Goal: Download file/media

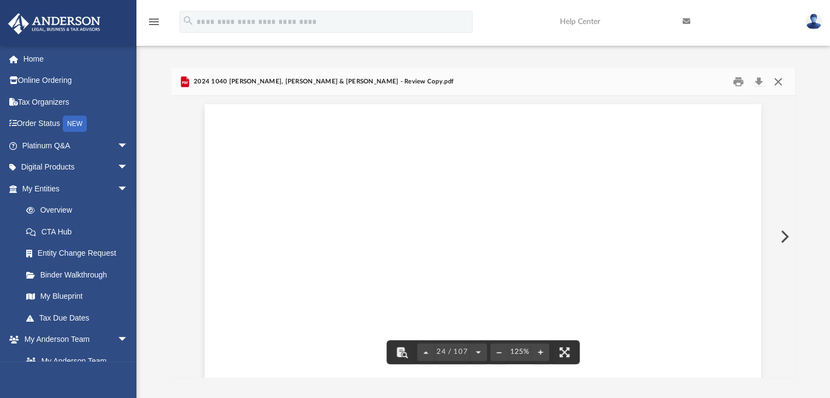
scroll to position [17437, 0]
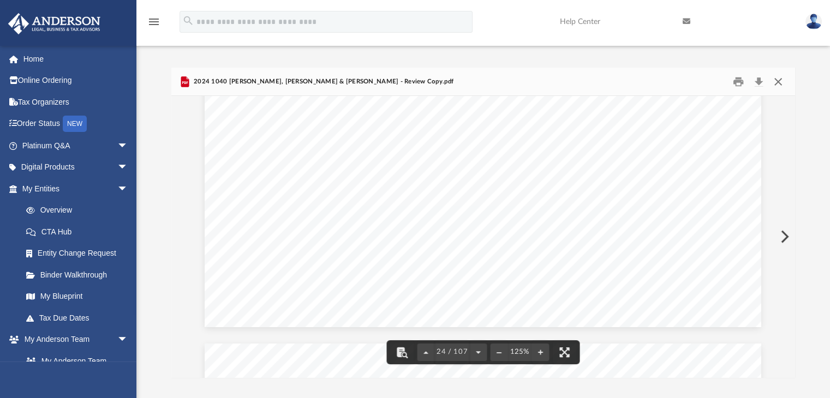
click at [785, 82] on button "Close" at bounding box center [778, 81] width 20 height 17
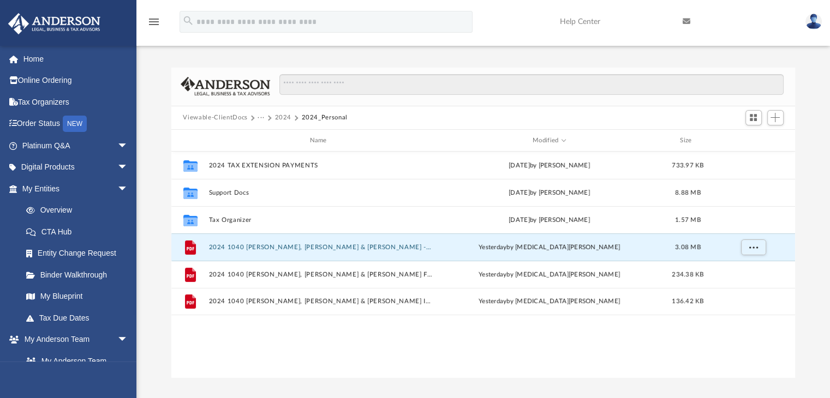
click at [282, 118] on button "2024" at bounding box center [282, 118] width 17 height 10
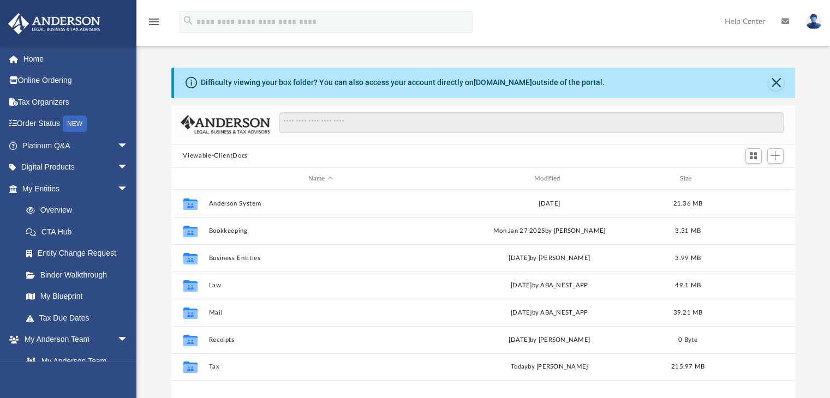
scroll to position [240, 615]
click at [556, 180] on div "Modified" at bounding box center [549, 179] width 224 height 10
click at [540, 174] on div "Modified" at bounding box center [549, 179] width 224 height 10
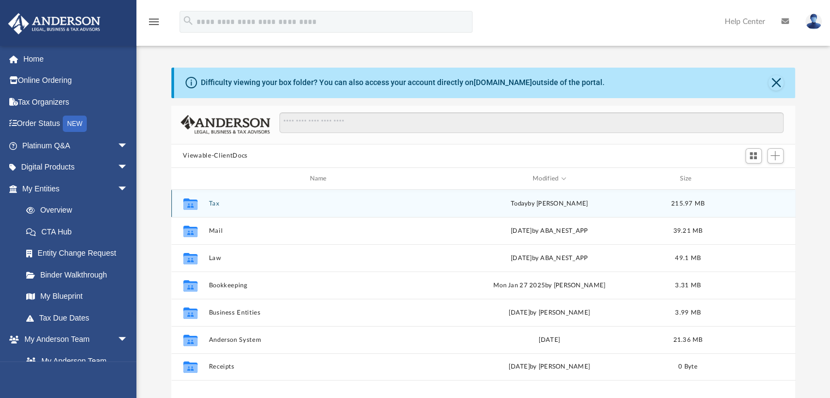
click at [210, 204] on button "Tax" at bounding box center [320, 203] width 224 height 7
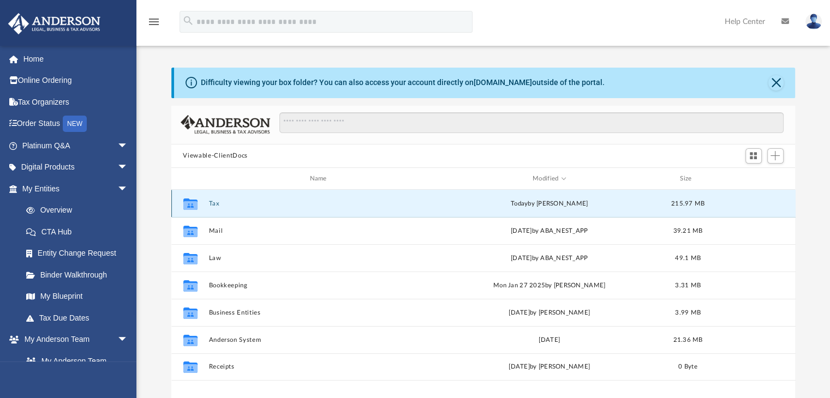
click at [210, 204] on button "Tax" at bounding box center [320, 203] width 224 height 7
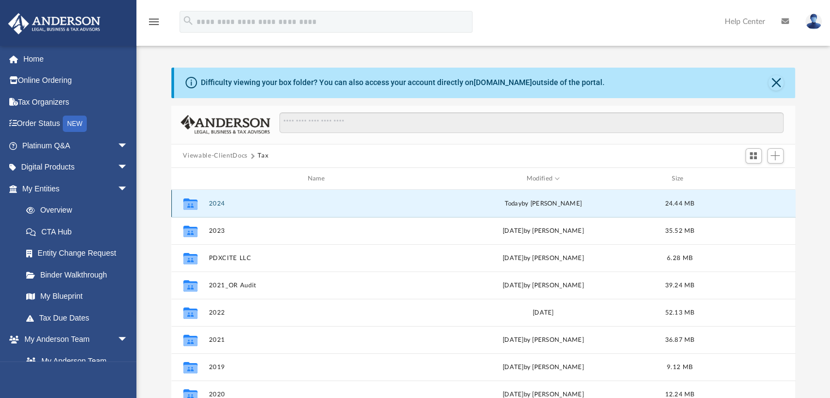
click at [220, 205] on button "2024" at bounding box center [318, 203] width 220 height 7
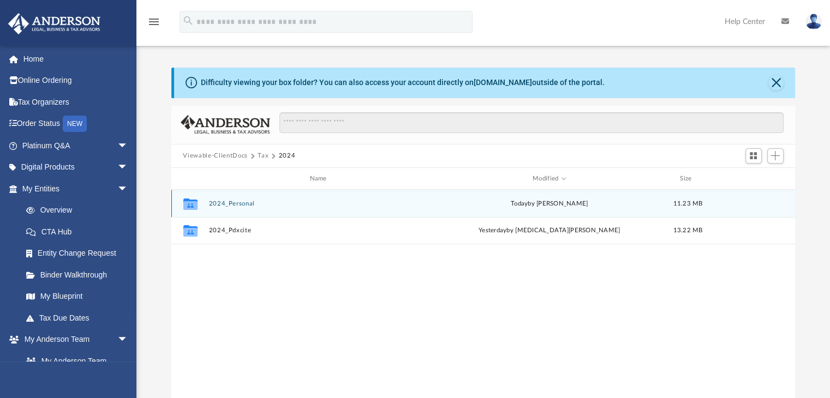
click at [220, 205] on button "2024_Personal" at bounding box center [320, 203] width 224 height 7
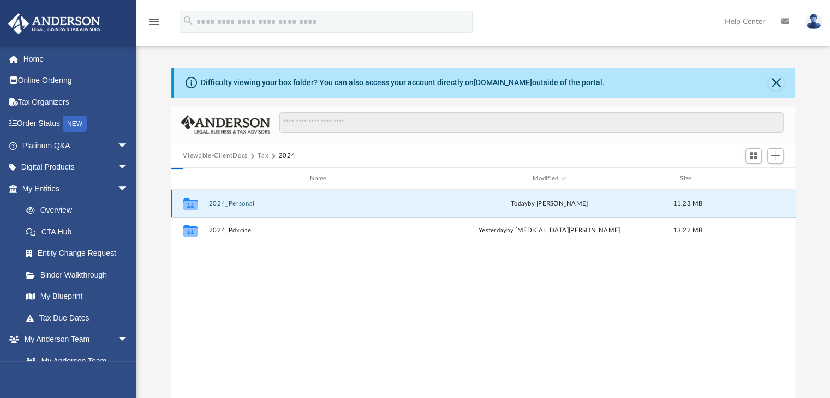
click at [220, 205] on button "2024_Personal" at bounding box center [320, 203] width 224 height 7
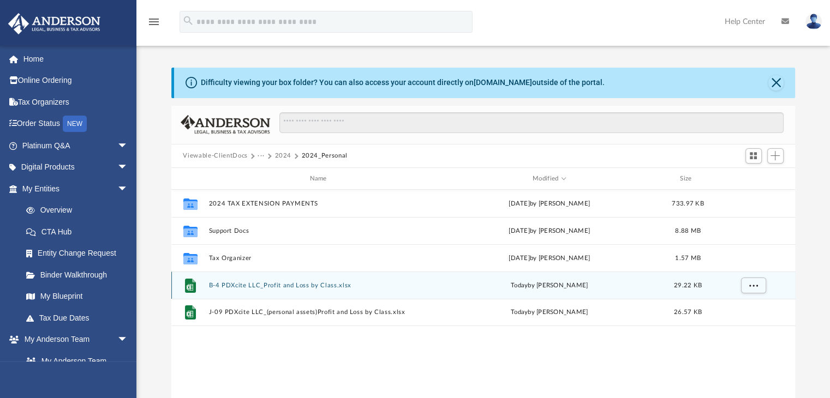
click at [245, 284] on button "B-4 PDXcite LLC_Profit and Loss by Class.xlsx" at bounding box center [320, 285] width 224 height 7
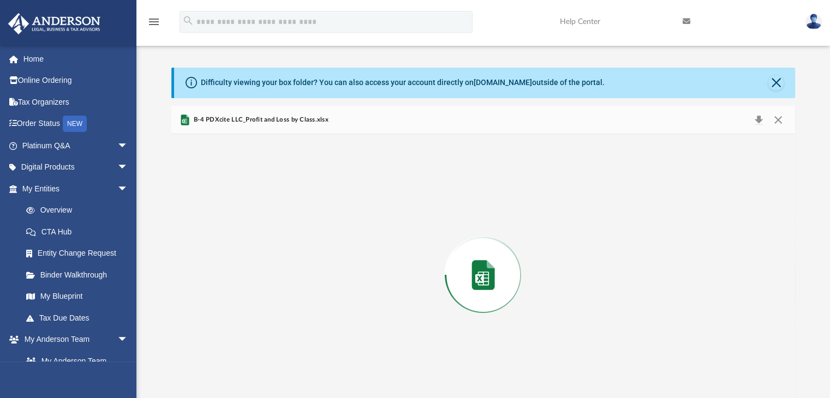
scroll to position [17, 0]
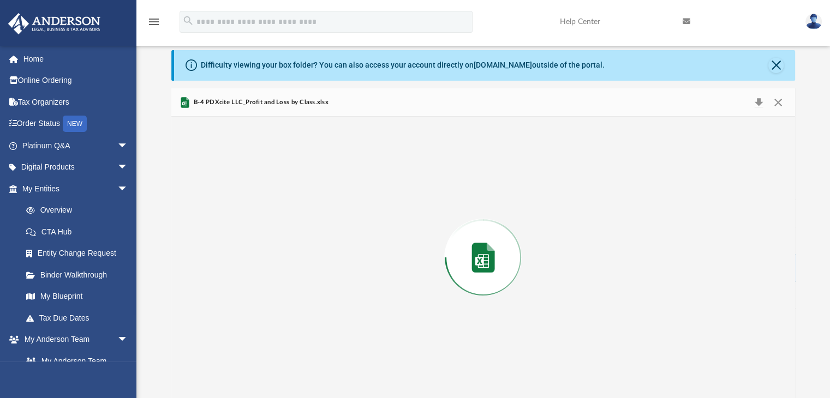
click at [245, 284] on div "Preview" at bounding box center [483, 258] width 624 height 282
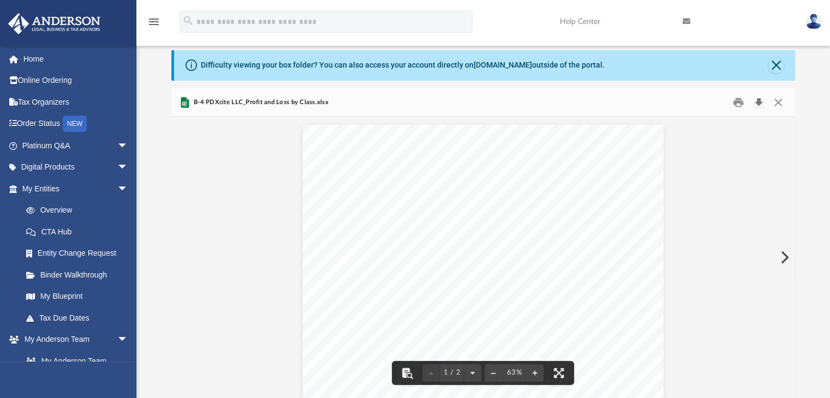
click at [756, 105] on button "Download" at bounding box center [759, 102] width 20 height 17
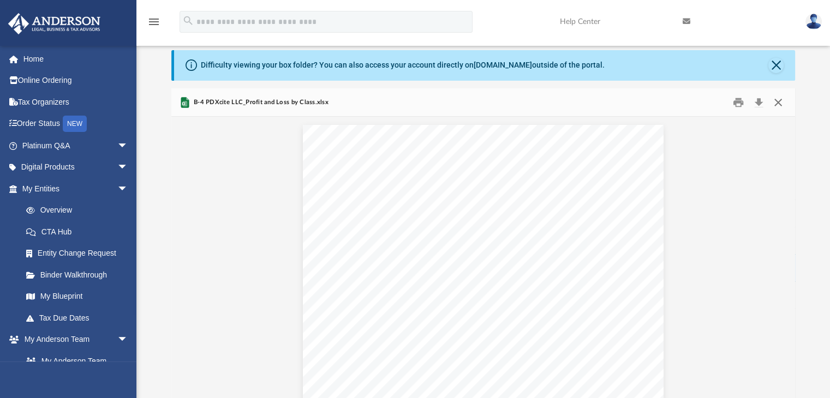
click at [776, 102] on button "Close" at bounding box center [778, 102] width 20 height 17
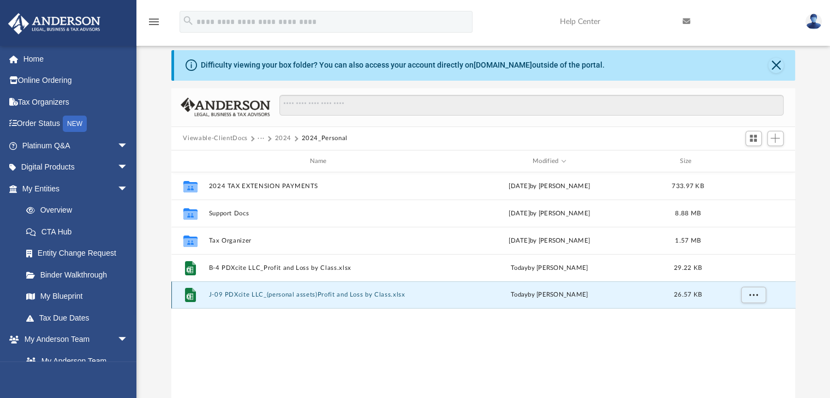
click at [351, 297] on button "J-09 PDXcite LLC_(personal assets)Profit and Loss by Class.xlsx" at bounding box center [320, 295] width 224 height 7
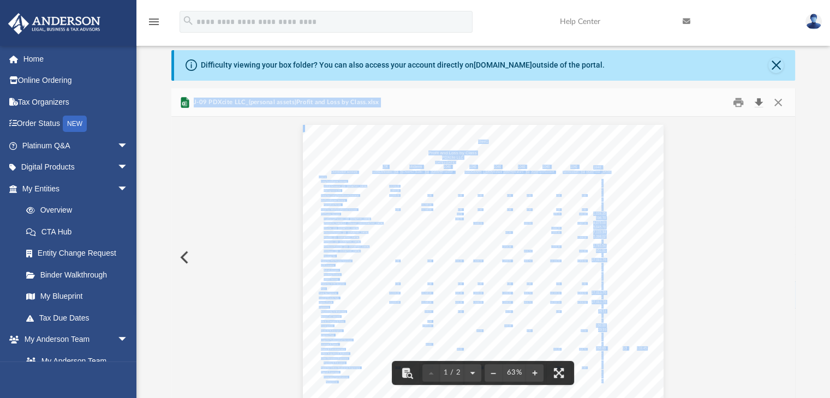
click at [759, 103] on button "Download" at bounding box center [759, 102] width 20 height 17
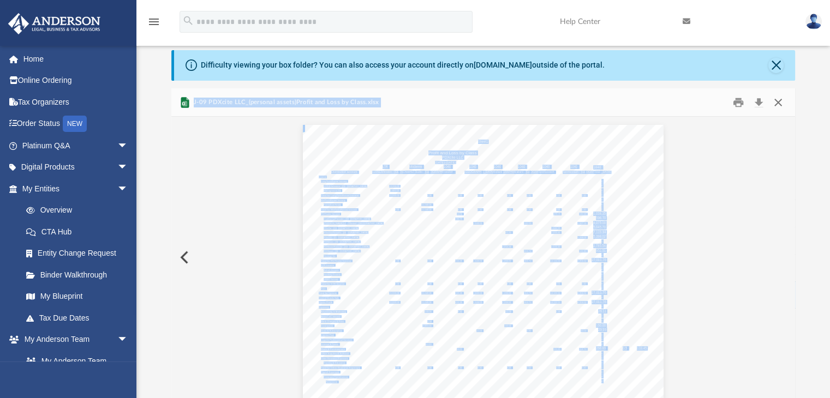
click at [779, 103] on button "Close" at bounding box center [778, 102] width 20 height 17
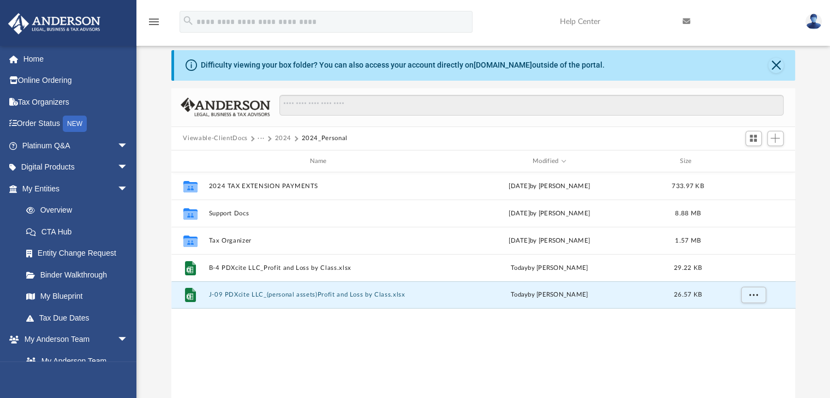
click at [286, 134] on button "2024" at bounding box center [282, 139] width 17 height 10
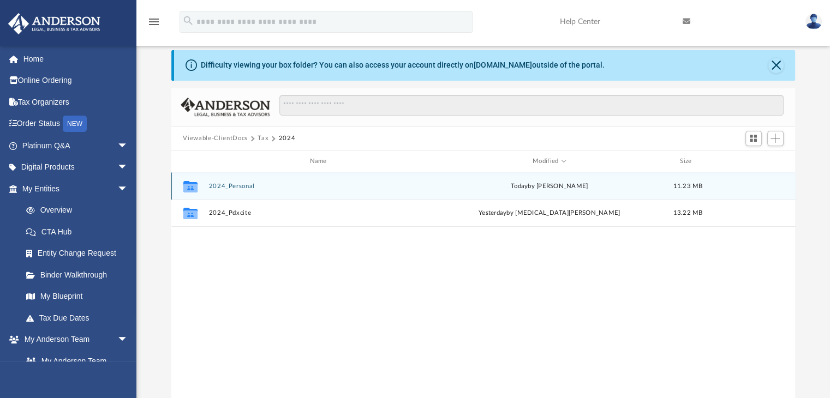
click at [236, 189] on button "2024_Personal" at bounding box center [320, 186] width 224 height 7
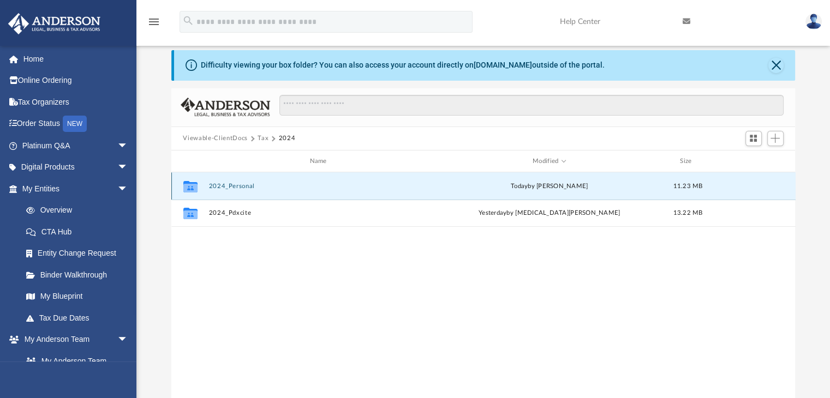
click at [236, 189] on button "2024_Personal" at bounding box center [320, 186] width 224 height 7
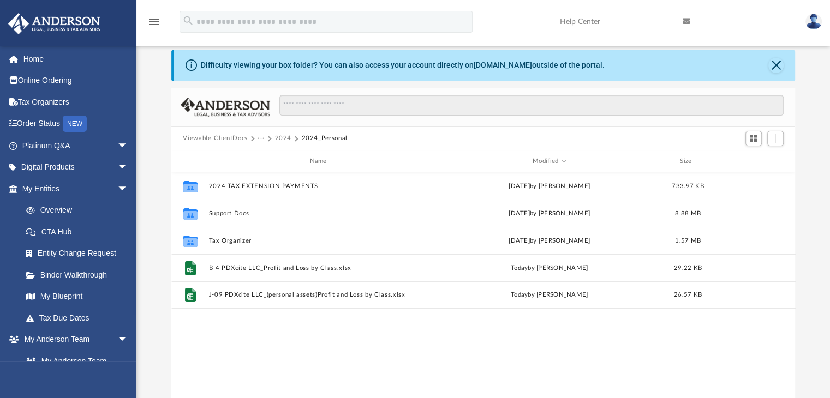
click at [283, 138] on button "2024" at bounding box center [282, 139] width 17 height 10
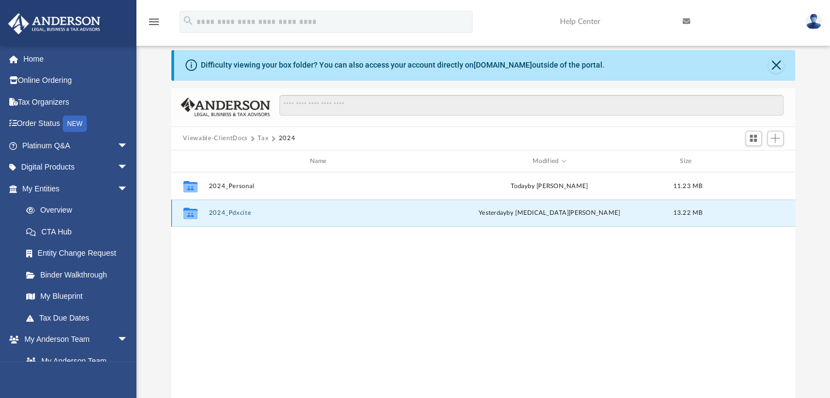
click at [212, 215] on button "2024_Pdxcite" at bounding box center [320, 213] width 224 height 7
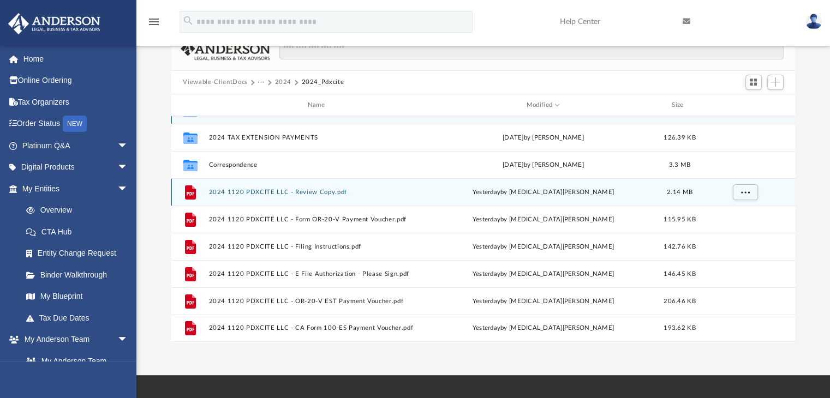
scroll to position [73, 0]
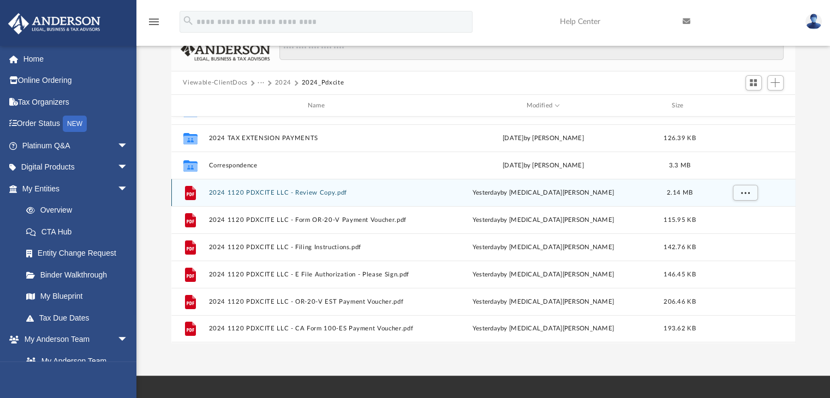
click at [322, 189] on button "2024 1120 PDXCITE LLC - Review Copy.pdf" at bounding box center [318, 192] width 220 height 7
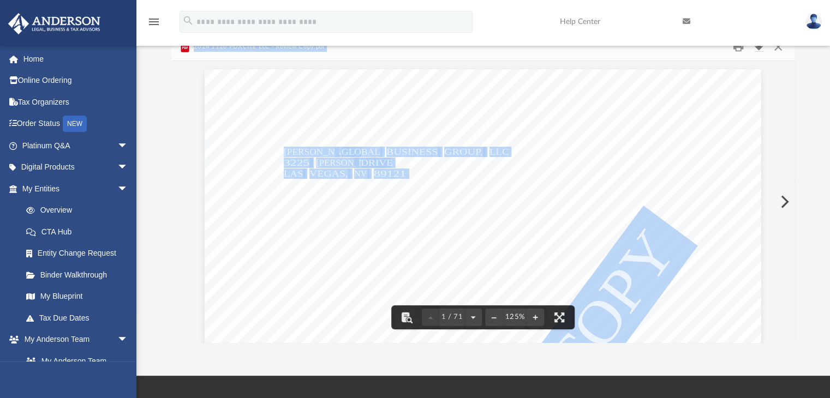
click at [757, 47] on button "Download" at bounding box center [759, 46] width 20 height 17
click at [781, 50] on button "Close" at bounding box center [778, 46] width 20 height 17
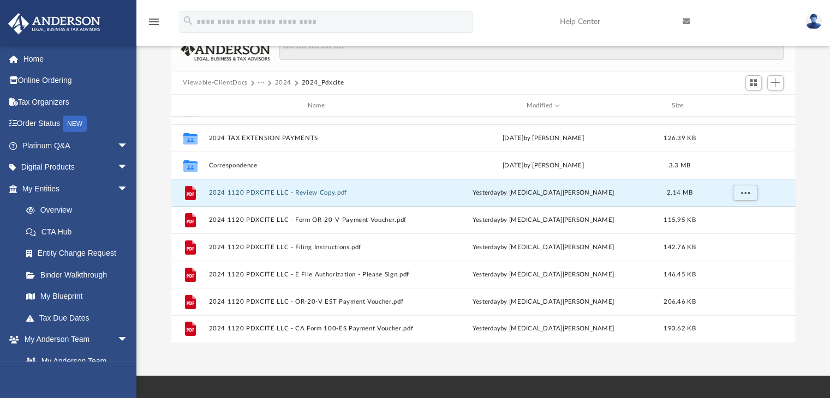
click at [282, 82] on button "2024" at bounding box center [282, 83] width 17 height 10
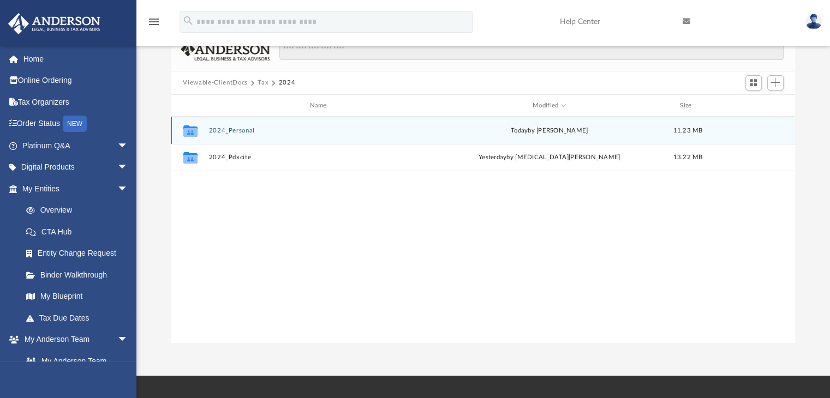
click at [242, 131] on button "2024_Personal" at bounding box center [320, 130] width 224 height 7
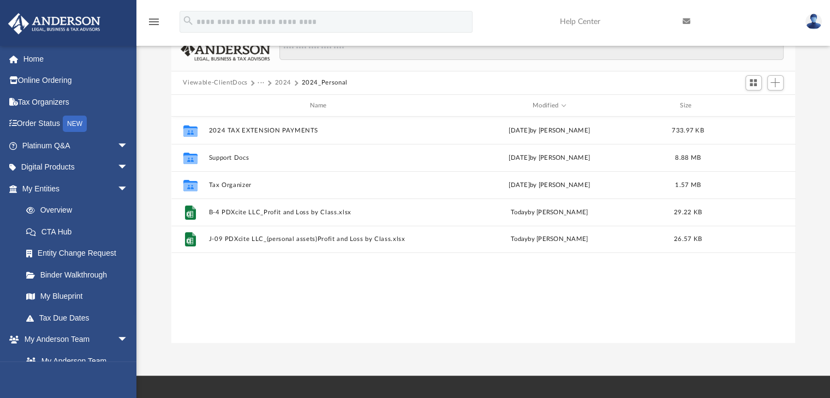
click at [313, 317] on div "Collaborated Folder 2024 TAX EXTENSION PAYMENTS [DATE] by Fredolin III 733.97 K…" at bounding box center [483, 230] width 624 height 226
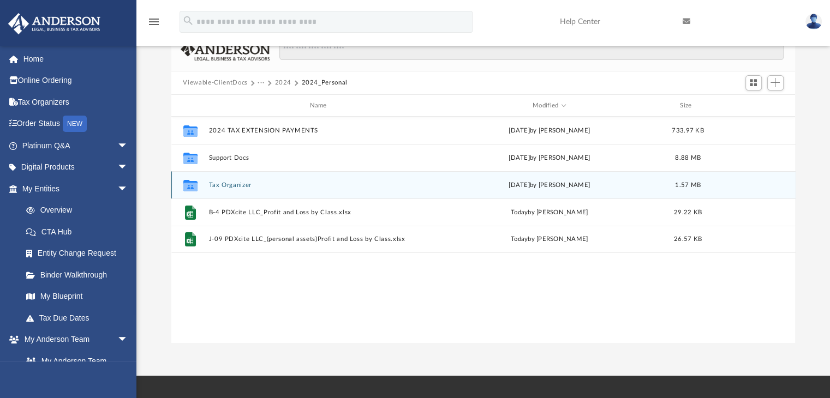
click at [206, 184] on div "Collaborated Folder Tax Organizer [DATE] by [PERSON_NAME] 1.57 MB" at bounding box center [483, 184] width 624 height 27
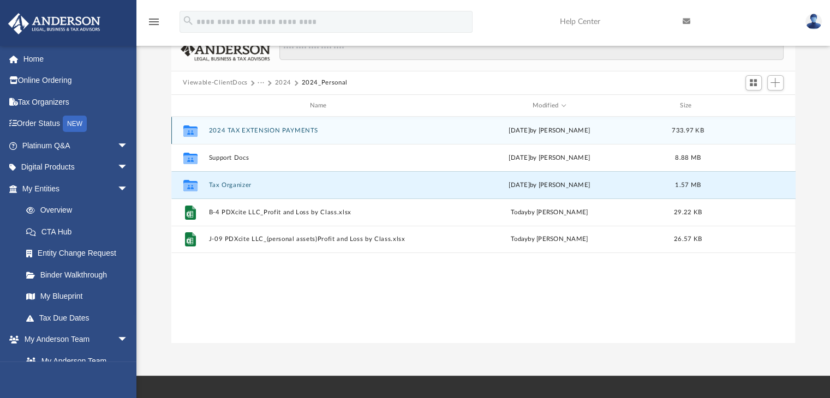
click at [242, 134] on div "Collaborated Folder 2024 TAX EXTENSION PAYMENTS [DATE] by Fredolin III 733.97 KB" at bounding box center [483, 130] width 624 height 27
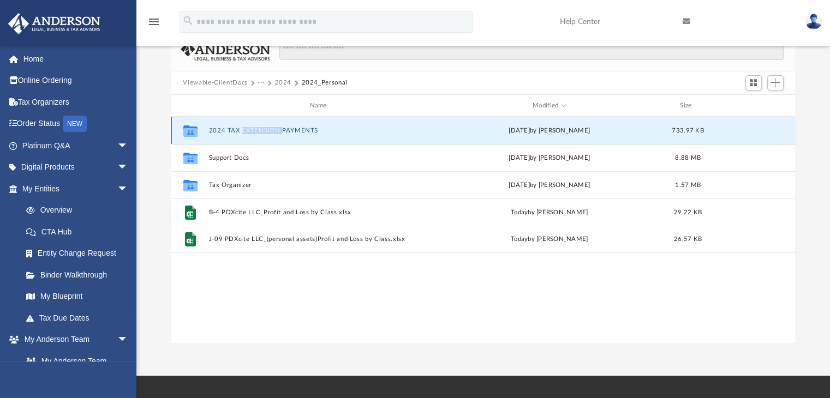
click at [242, 134] on div "Collaborated Folder 2024 TAX EXTENSION PAYMENTS [DATE] by Fredolin III 733.97 KB" at bounding box center [483, 130] width 624 height 27
click at [194, 127] on icon "grid" at bounding box center [190, 130] width 14 height 11
click at [280, 83] on button "2024" at bounding box center [282, 83] width 17 height 10
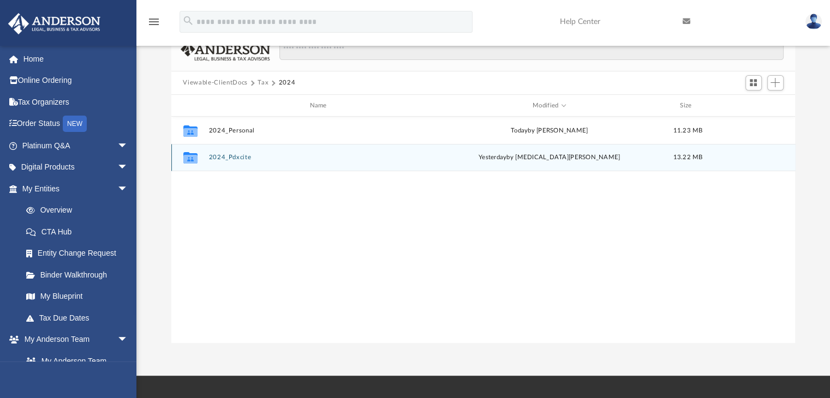
click at [229, 158] on button "2024_Pdxcite" at bounding box center [320, 157] width 224 height 7
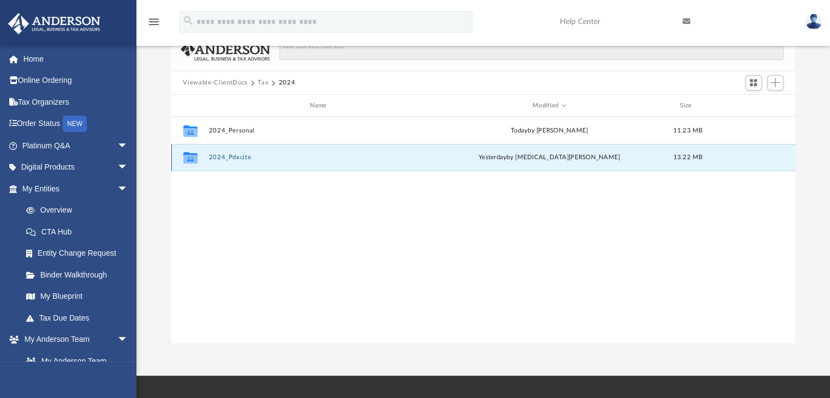
click at [229, 158] on button "2024_Pdxcite" at bounding box center [320, 157] width 224 height 7
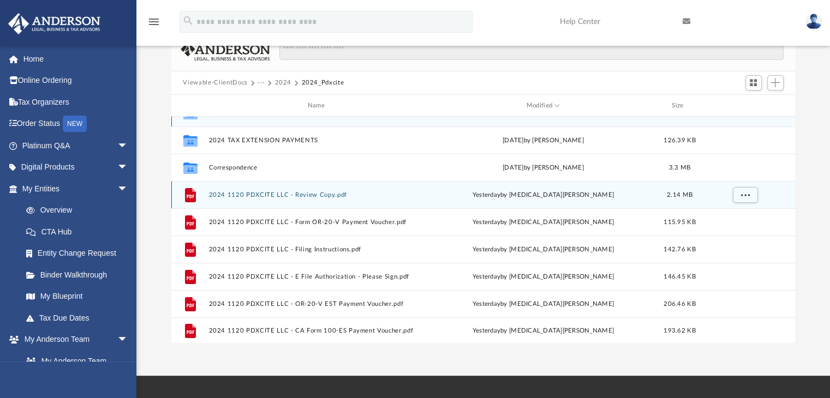
scroll to position [20, 0]
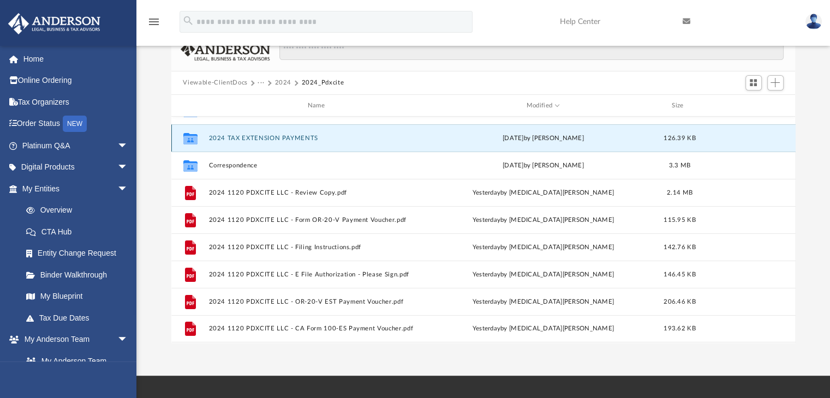
click at [297, 136] on button "2024 TAX EXTENSION PAYMENTS" at bounding box center [318, 138] width 220 height 7
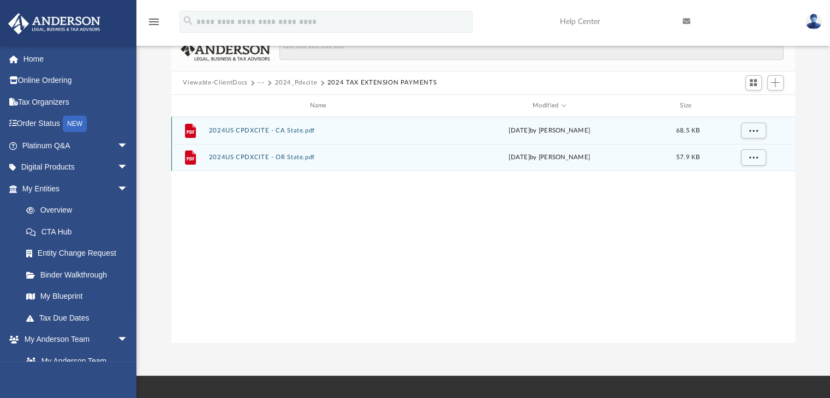
scroll to position [0, 0]
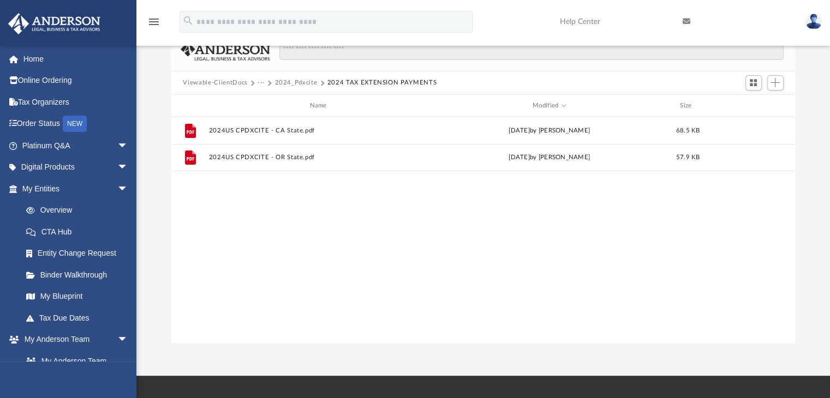
click at [294, 86] on button "2024_Pdxcite" at bounding box center [295, 83] width 43 height 10
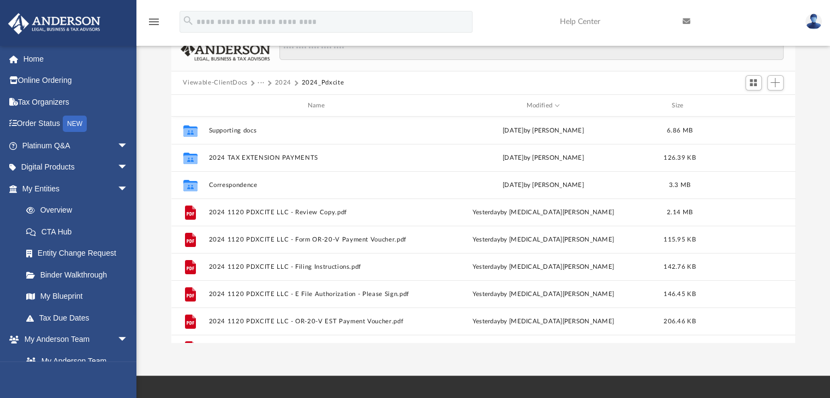
click at [282, 79] on button "2024" at bounding box center [282, 83] width 17 height 10
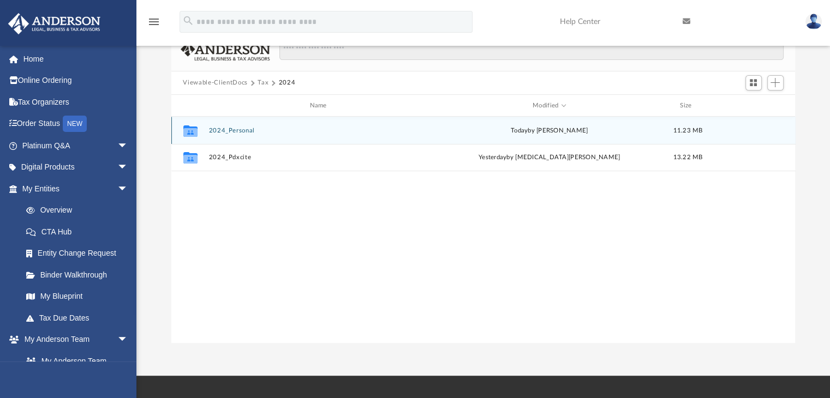
click at [228, 138] on div "Collaborated Folder 2024_Personal [DATE] by [PERSON_NAME] 11.23 MB" at bounding box center [483, 130] width 624 height 27
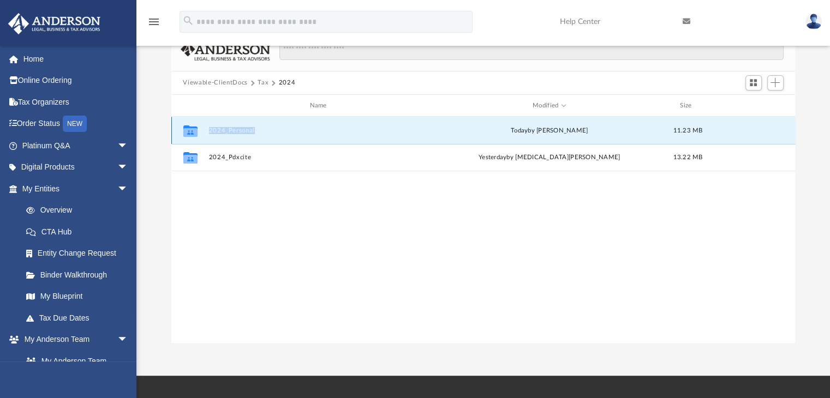
click at [228, 138] on div "Collaborated Folder 2024_Personal [DATE] by [PERSON_NAME] 11.23 MB" at bounding box center [483, 130] width 624 height 27
click at [206, 212] on div "Collaborated Folder 2024_Personal [DATE] by [PERSON_NAME] 11.23 MB Collaborated…" at bounding box center [483, 230] width 624 height 226
click at [192, 132] on icon "grid" at bounding box center [190, 130] width 14 height 11
click at [206, 132] on div "Collaborated Folder 2024_Personal [DATE] by [PERSON_NAME] 11.23 MB" at bounding box center [483, 130] width 624 height 27
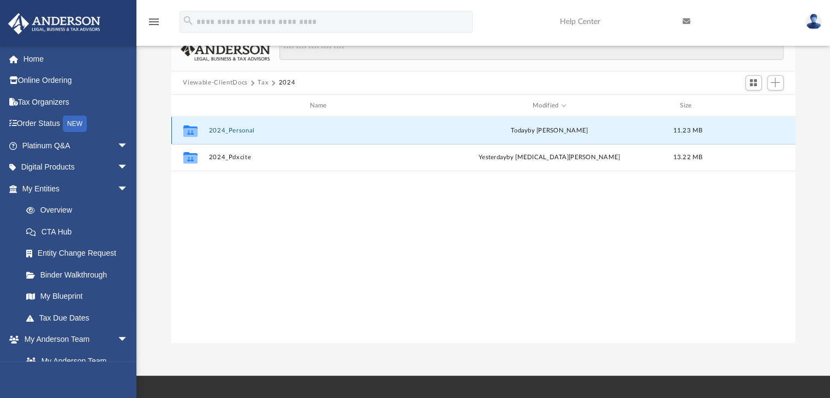
click at [207, 133] on div "Collaborated Folder 2024_Personal [DATE] by [PERSON_NAME] 11.23 MB" at bounding box center [483, 130] width 624 height 27
click at [238, 130] on button "2024_Personal" at bounding box center [320, 130] width 224 height 7
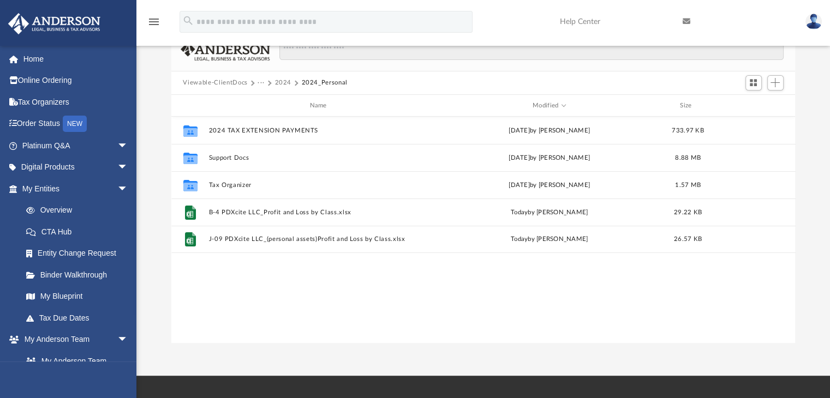
click at [259, 314] on div "Collaborated Folder 2024 TAX EXTENSION PAYMENTS [DATE] by Fredolin III 733.97 K…" at bounding box center [483, 230] width 624 height 226
click at [276, 83] on button "2024" at bounding box center [282, 83] width 17 height 10
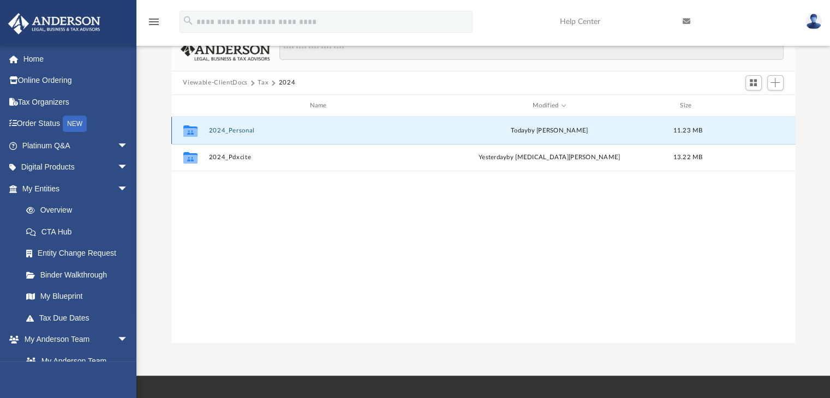
click at [244, 134] on button "2024_Personal" at bounding box center [320, 130] width 224 height 7
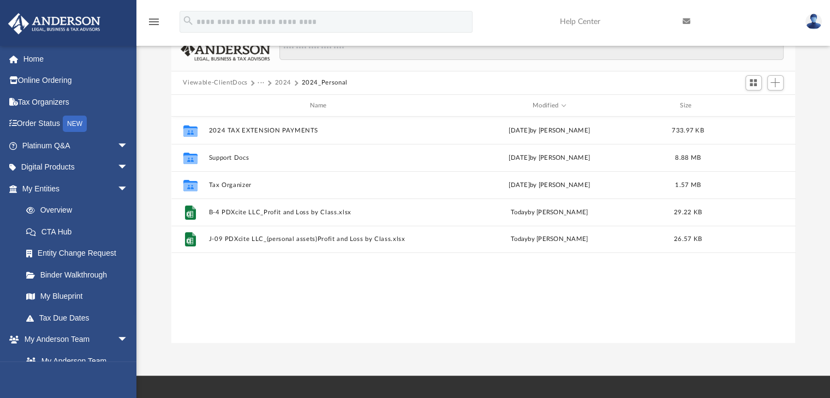
click at [289, 262] on div "Collaborated Folder 2024 TAX EXTENSION PAYMENTS [DATE] by Fredolin III 733.97 K…" at bounding box center [483, 230] width 624 height 226
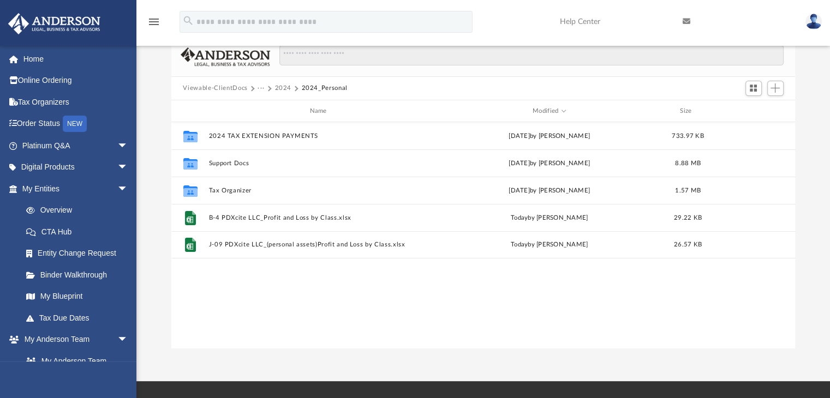
scroll to position [73, 0]
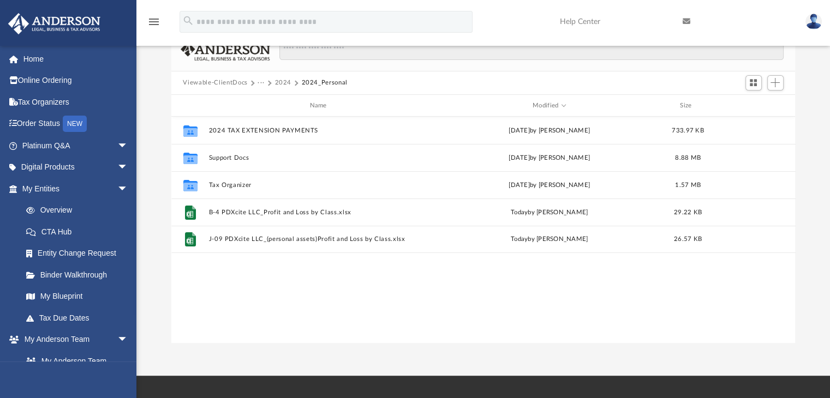
click at [815, 13] on link at bounding box center [813, 21] width 33 height 48
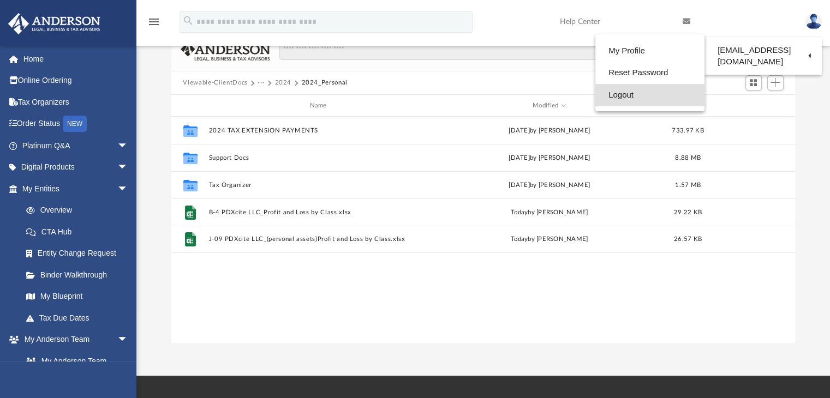
click at [645, 100] on link "Logout" at bounding box center [649, 95] width 109 height 22
